Goal: Book appointment/travel/reservation

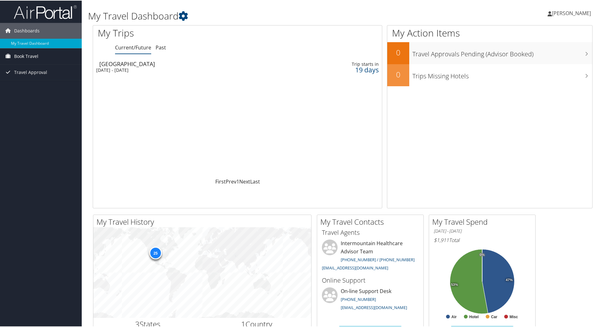
click at [40, 58] on link "Book Travel" at bounding box center [41, 56] width 82 height 16
click at [12, 53] on icon at bounding box center [7, 55] width 9 height 9
click at [21, 77] on link "Book/Manage Online Trips" at bounding box center [41, 77] width 82 height 9
